Goal: Navigation & Orientation: Find specific page/section

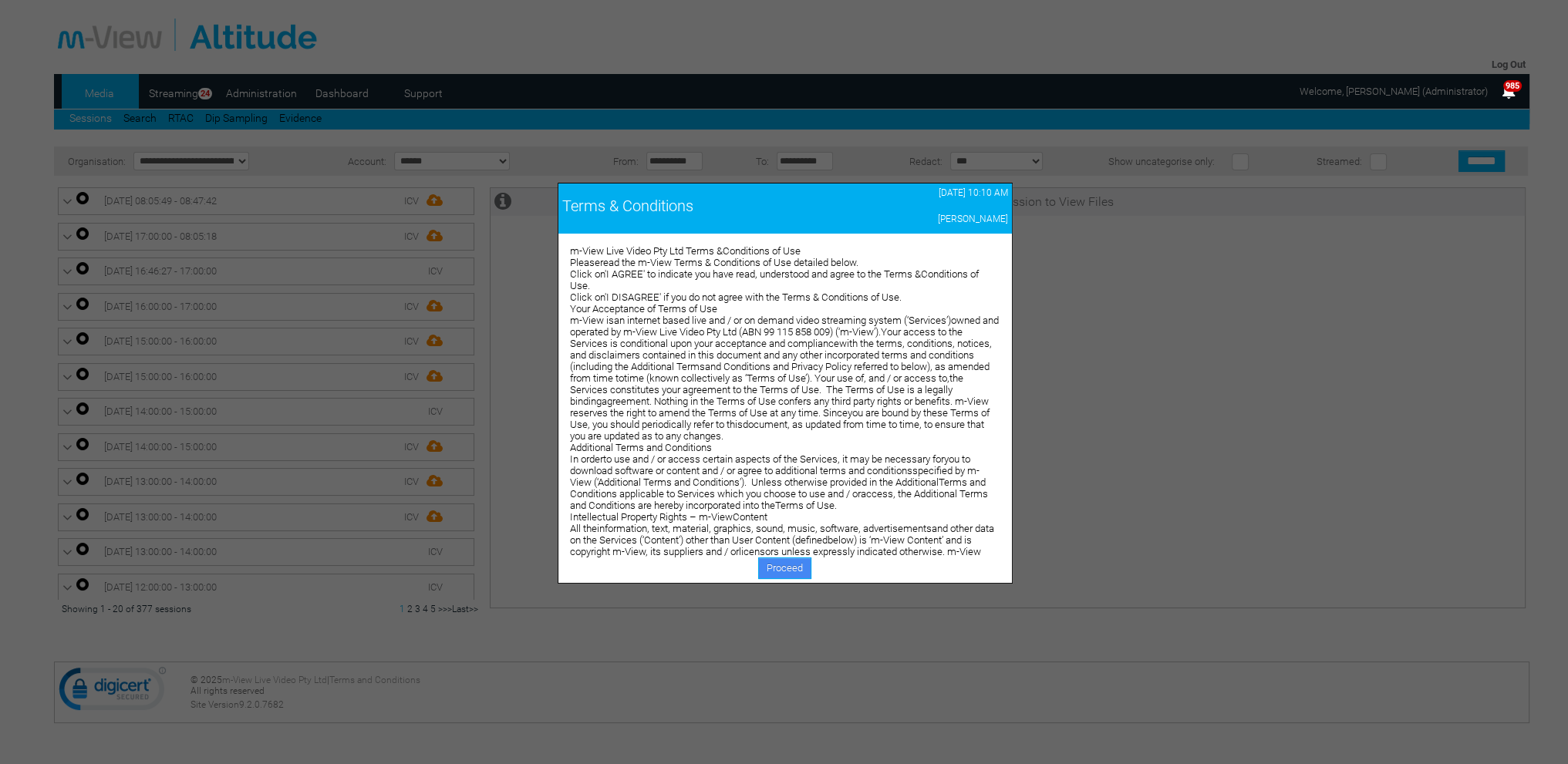
click at [784, 570] on link "Proceed" at bounding box center [784, 568] width 53 height 22
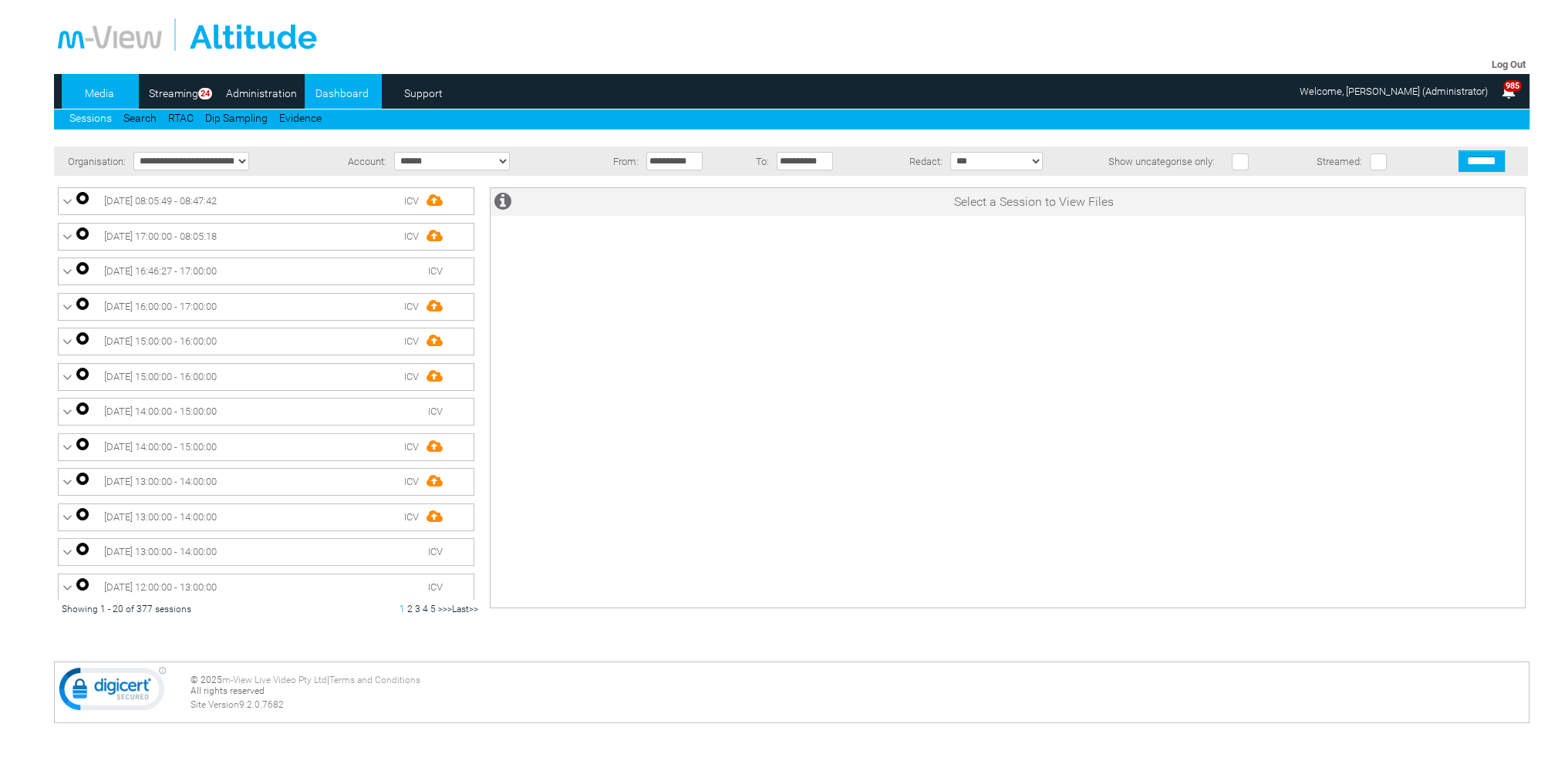
click at [333, 91] on link "Dashboard" at bounding box center [342, 94] width 75 height 23
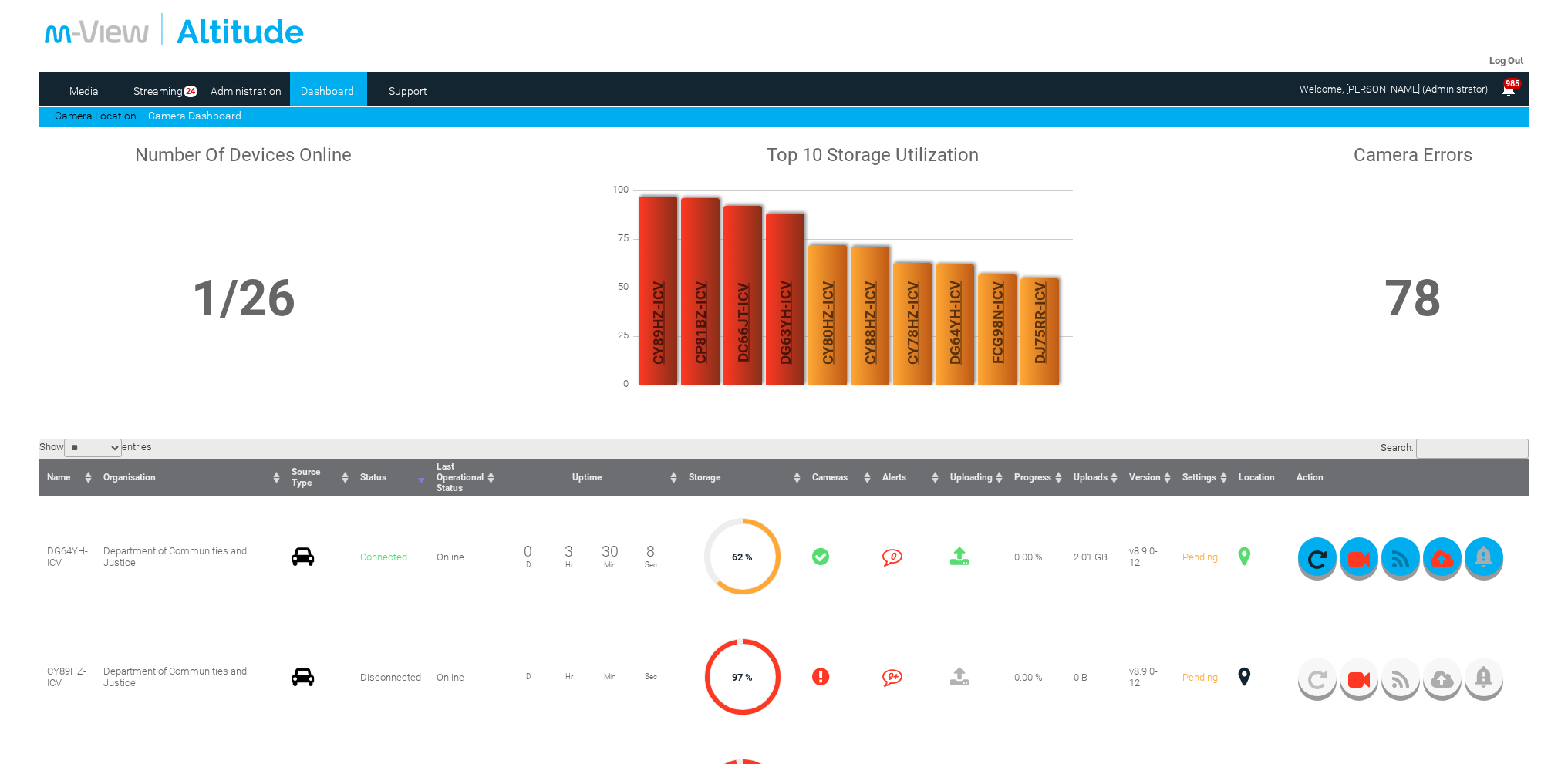
scroll to position [309, 0]
